Goal: Task Accomplishment & Management: Use online tool/utility

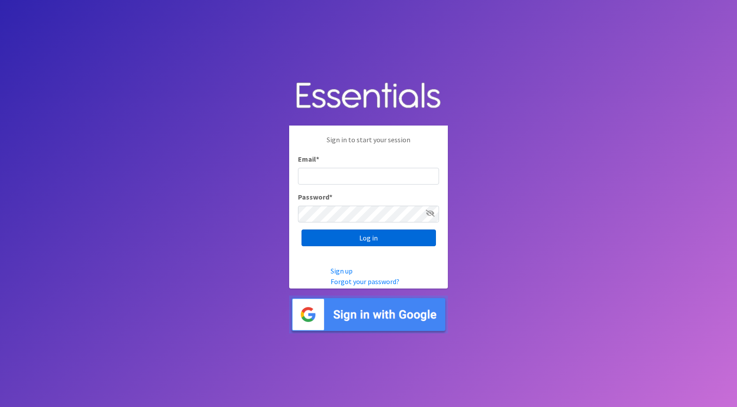
type input "jamie@nebraskadiaperbank.org"
click at [370, 238] on input "Log in" at bounding box center [369, 238] width 134 height 17
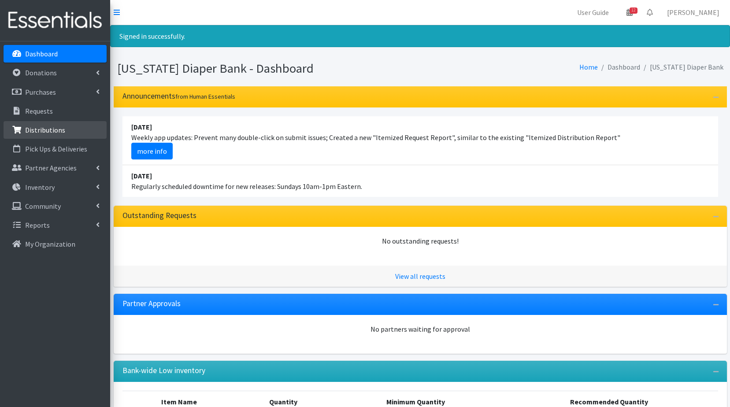
click at [55, 126] on p "Distributions" at bounding box center [45, 130] width 40 height 9
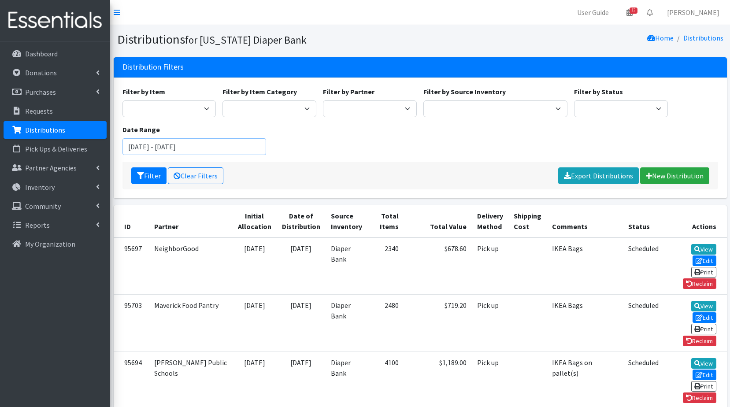
click at [161, 145] on input "June 28, 2025 - September 28, 2025" at bounding box center [195, 146] width 144 height 17
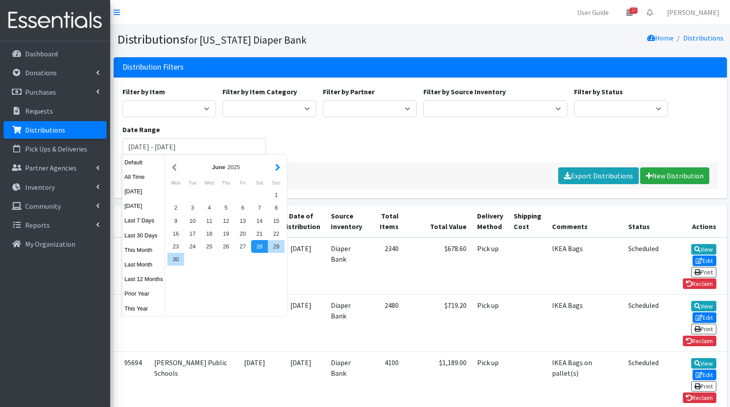
click at [278, 167] on button "button" at bounding box center [277, 167] width 9 height 11
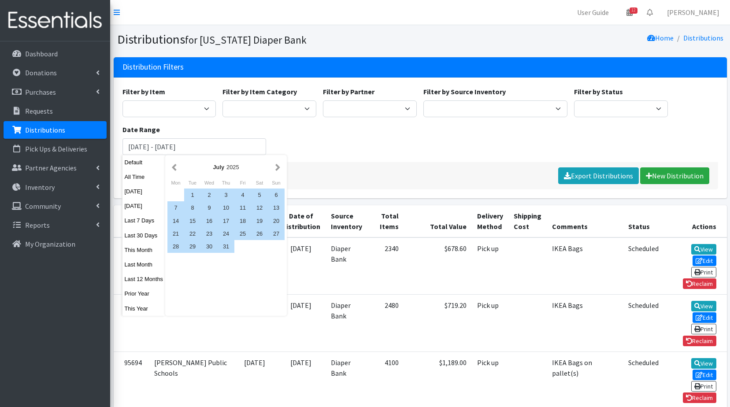
click at [278, 167] on button "button" at bounding box center [277, 167] width 9 height 11
click at [242, 194] on div "1" at bounding box center [243, 195] width 17 height 13
click at [276, 250] on div "31" at bounding box center [276, 246] width 17 height 13
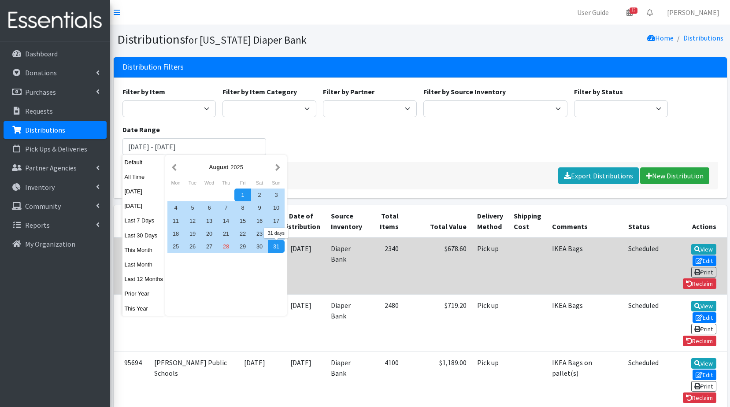
type input "[DATE] - [DATE]"
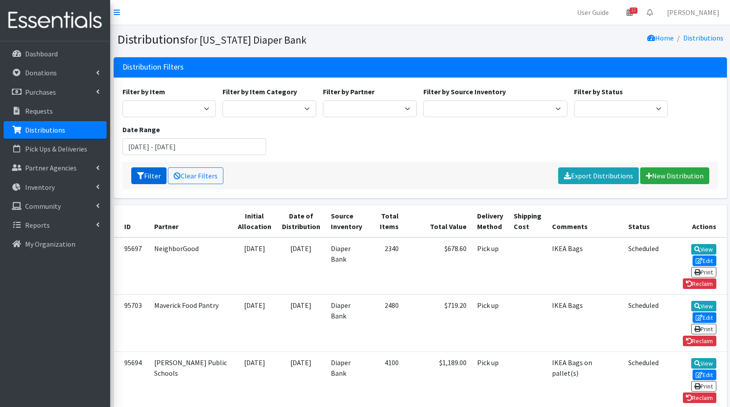
click at [156, 175] on button "Filter" at bounding box center [148, 176] width 35 height 17
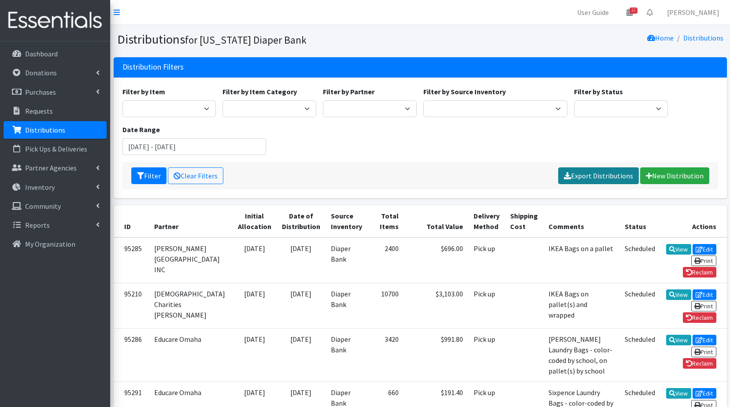
click at [616, 173] on link "Export Distributions" at bounding box center [599, 176] width 81 height 17
click at [374, 158] on div "Filter by Item 5T-6T 6 Adult Baby Wipes Goodnights L/XL Newborn Overnights S/M …" at bounding box center [420, 124] width 603 height 76
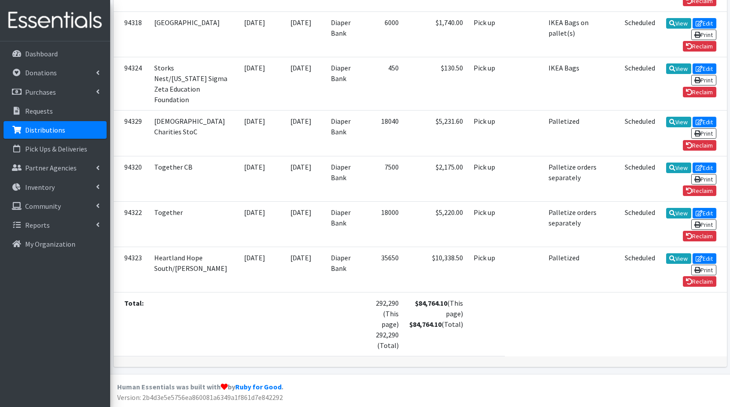
scroll to position [2612, 0]
